Goal: Information Seeking & Learning: Learn about a topic

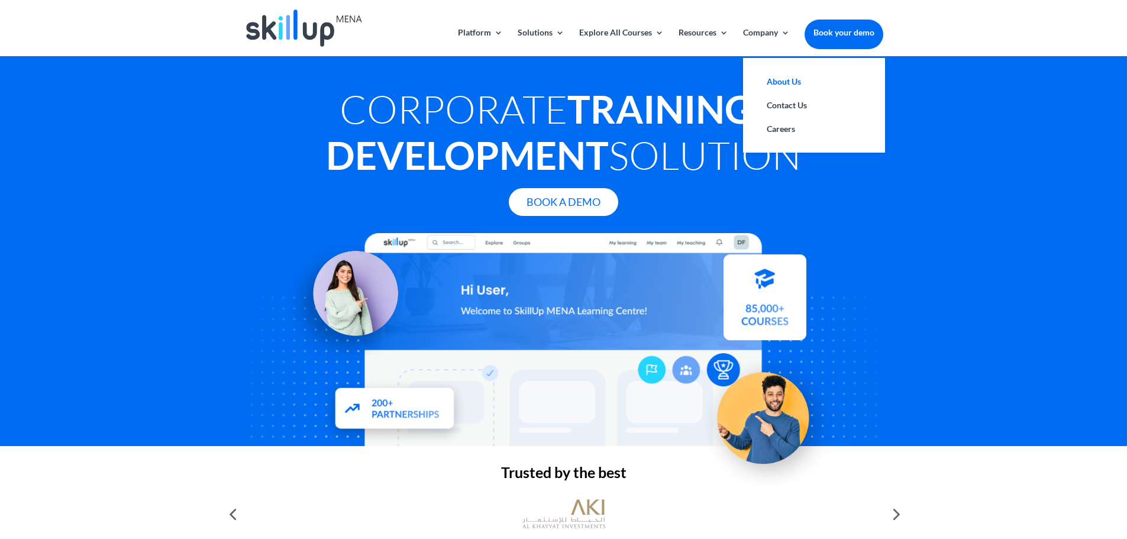
click at [776, 86] on link "About Us" at bounding box center [814, 82] width 118 height 24
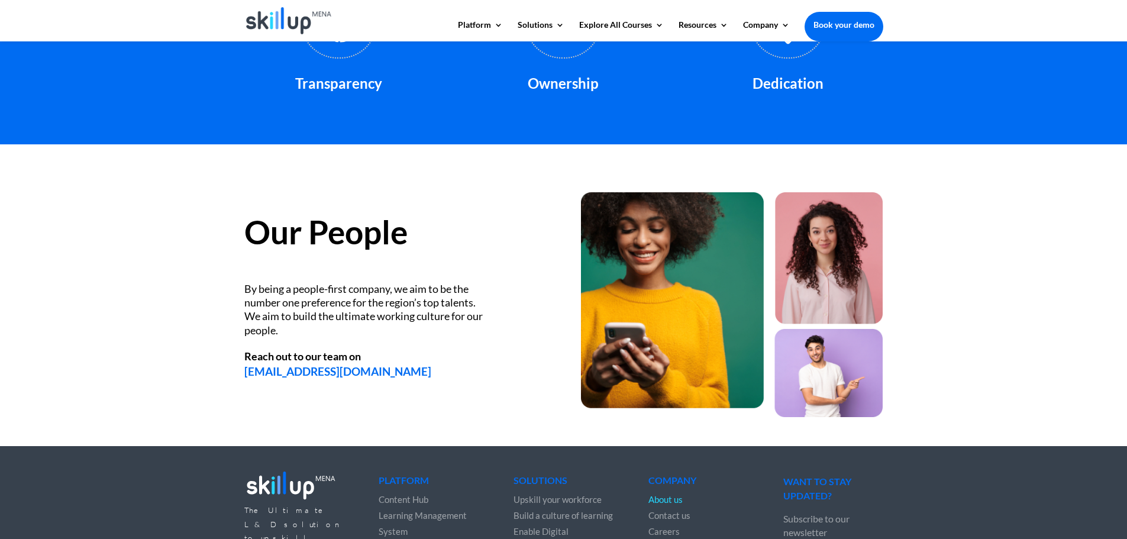
scroll to position [1538, 0]
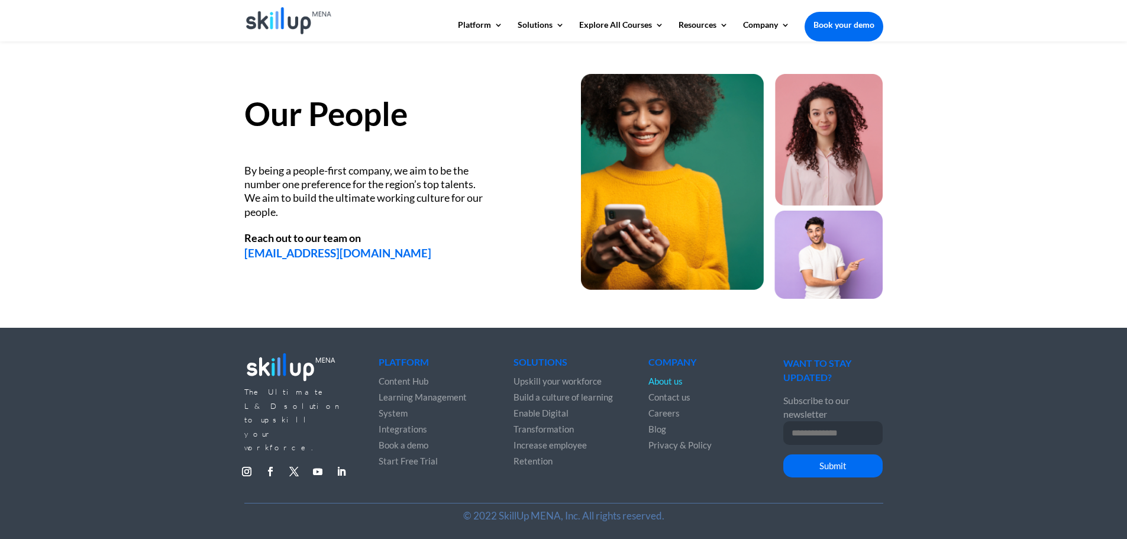
click at [412, 397] on span "Learning Management System" at bounding box center [423, 405] width 88 height 27
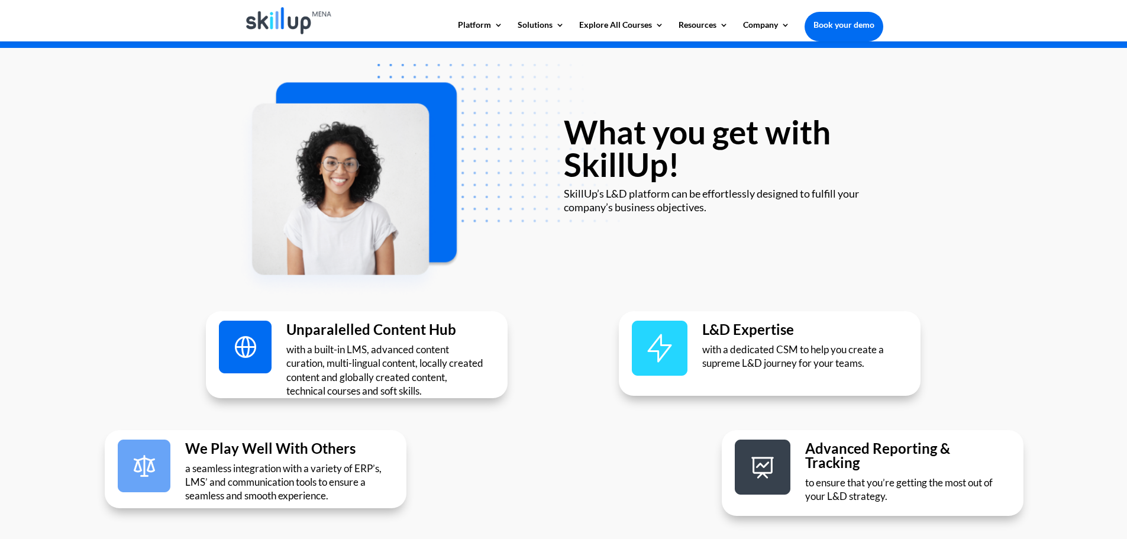
scroll to position [1597, 0]
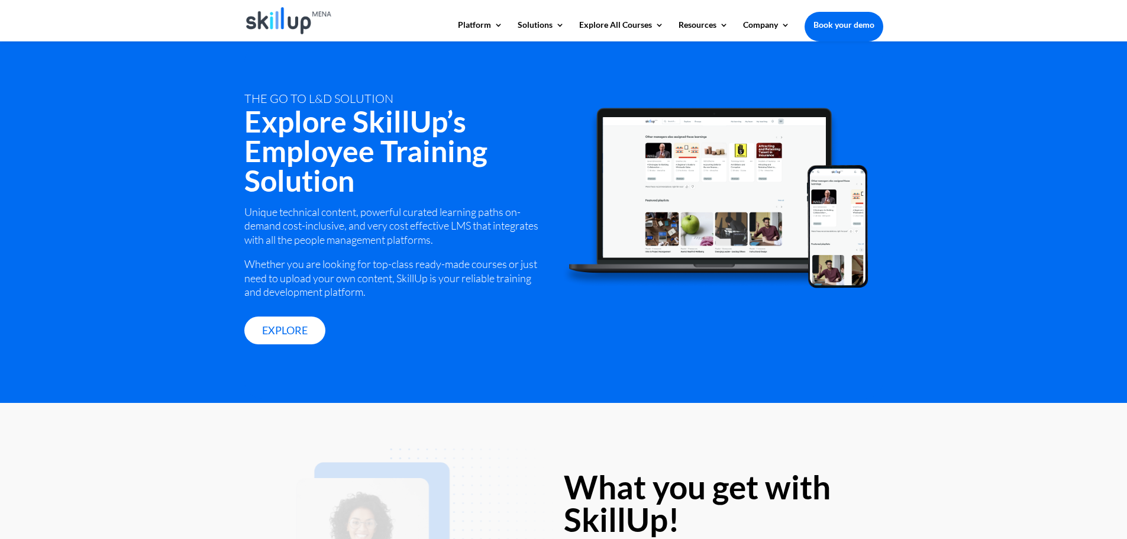
click at [383, 376] on div "tHE GO TO L&D SOLUTION Explore SkillUp’s Employee Training Solution Unique tech…" at bounding box center [563, 221] width 639 height 354
